Goal: Task Accomplishment & Management: Use online tool/utility

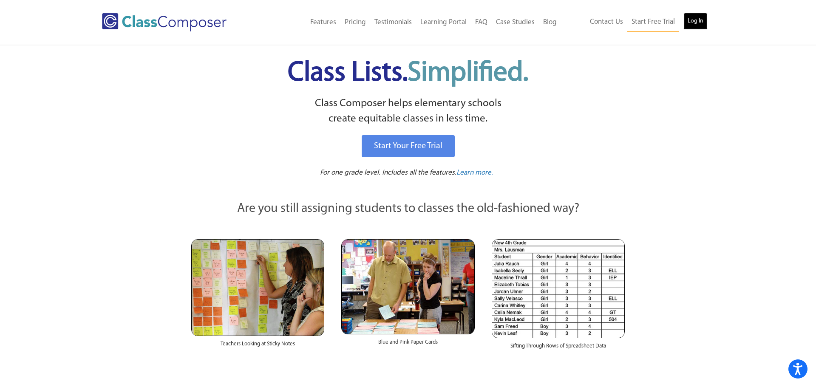
click at [693, 20] on link "Log In" at bounding box center [695, 21] width 24 height 17
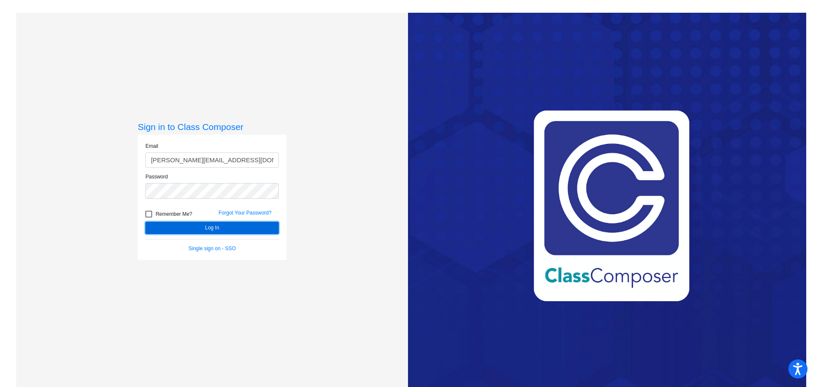
click at [215, 229] on button "Log In" at bounding box center [211, 228] width 133 height 12
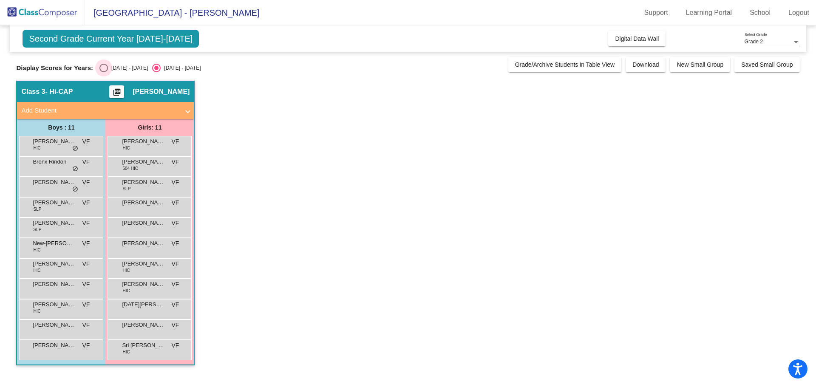
click at [99, 66] on div "Select an option" at bounding box center [103, 68] width 9 height 9
click at [103, 72] on input "2024 - 2025" at bounding box center [103, 72] width 0 height 0
radio input "true"
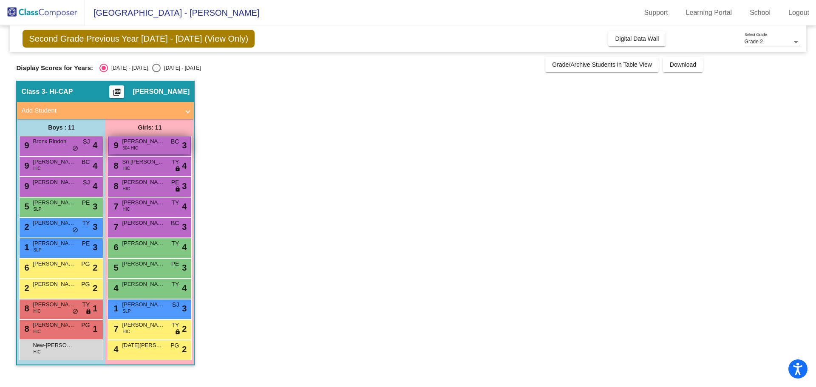
click at [145, 151] on div "9 Andersen Sullivan 504 HIC BC lock do_not_disturb_alt 3" at bounding box center [149, 144] width 81 height 17
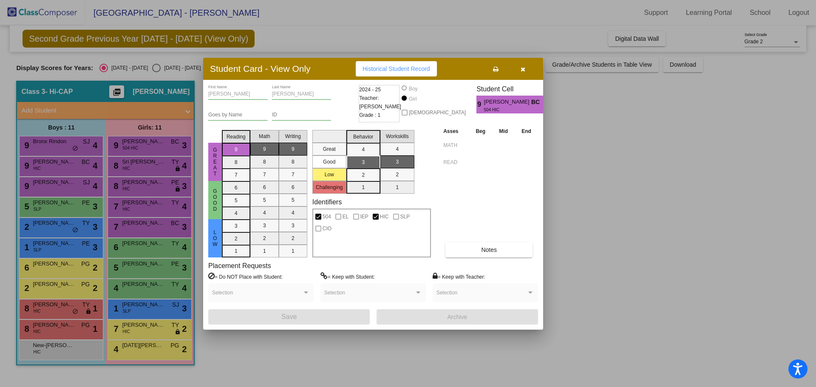
click at [39, 354] on div at bounding box center [408, 193] width 816 height 387
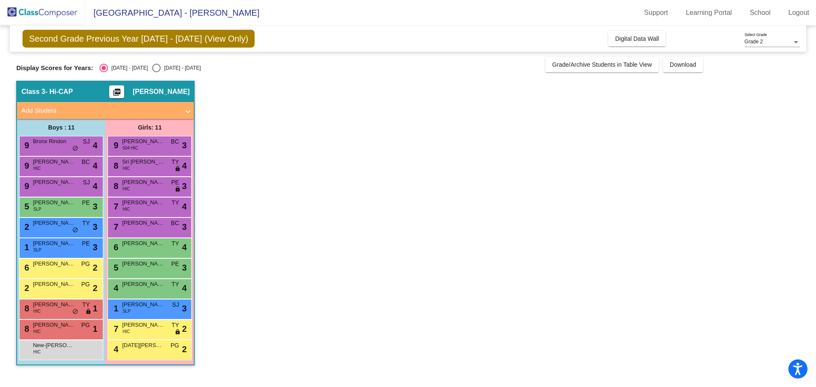
click at [39, 354] on span "HIC" at bounding box center [36, 352] width 7 height 6
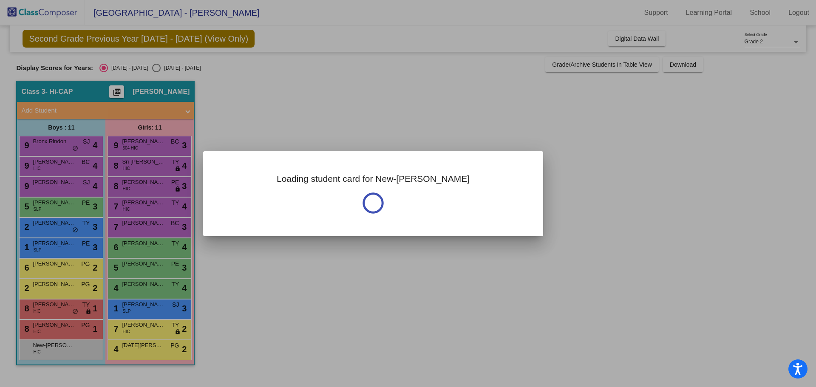
click at [39, 354] on div at bounding box center [408, 193] width 816 height 387
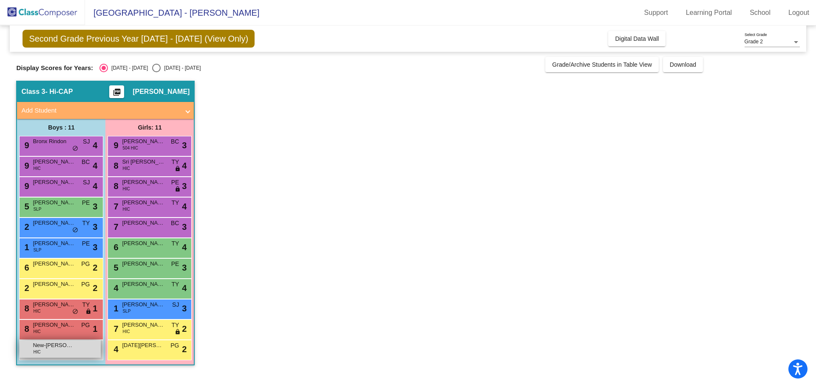
click at [52, 352] on div "New-Emerson Weber HIC lock do_not_disturb_alt" at bounding box center [60, 348] width 81 height 17
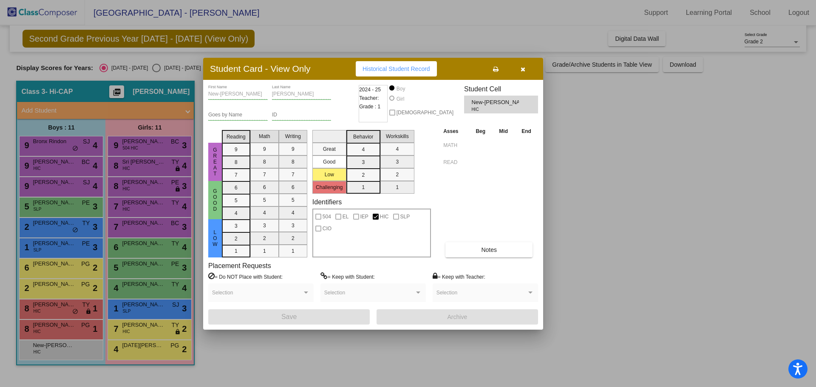
click at [524, 70] on icon "button" at bounding box center [523, 69] width 5 height 6
